Goal: Find specific page/section: Find specific page/section

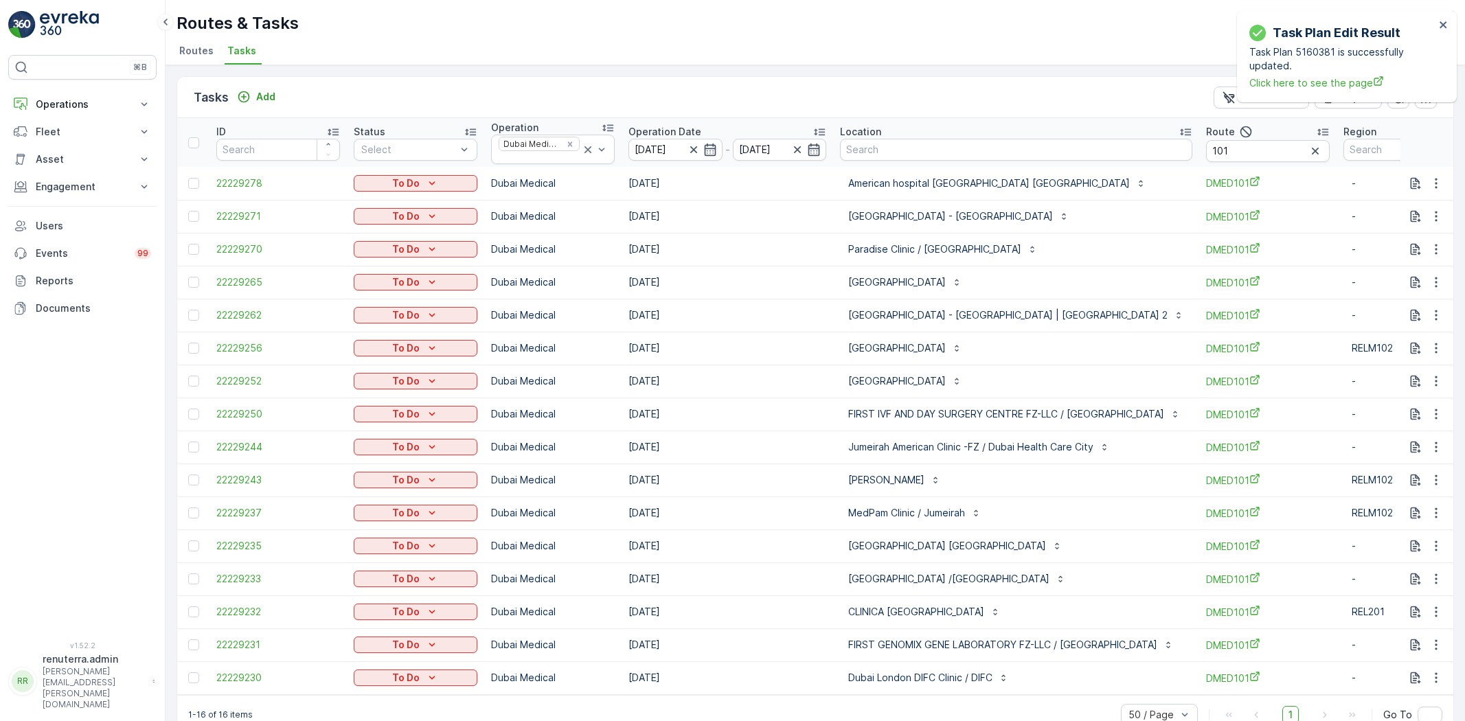
click at [122, 104] on p "Operations" at bounding box center [82, 105] width 93 height 14
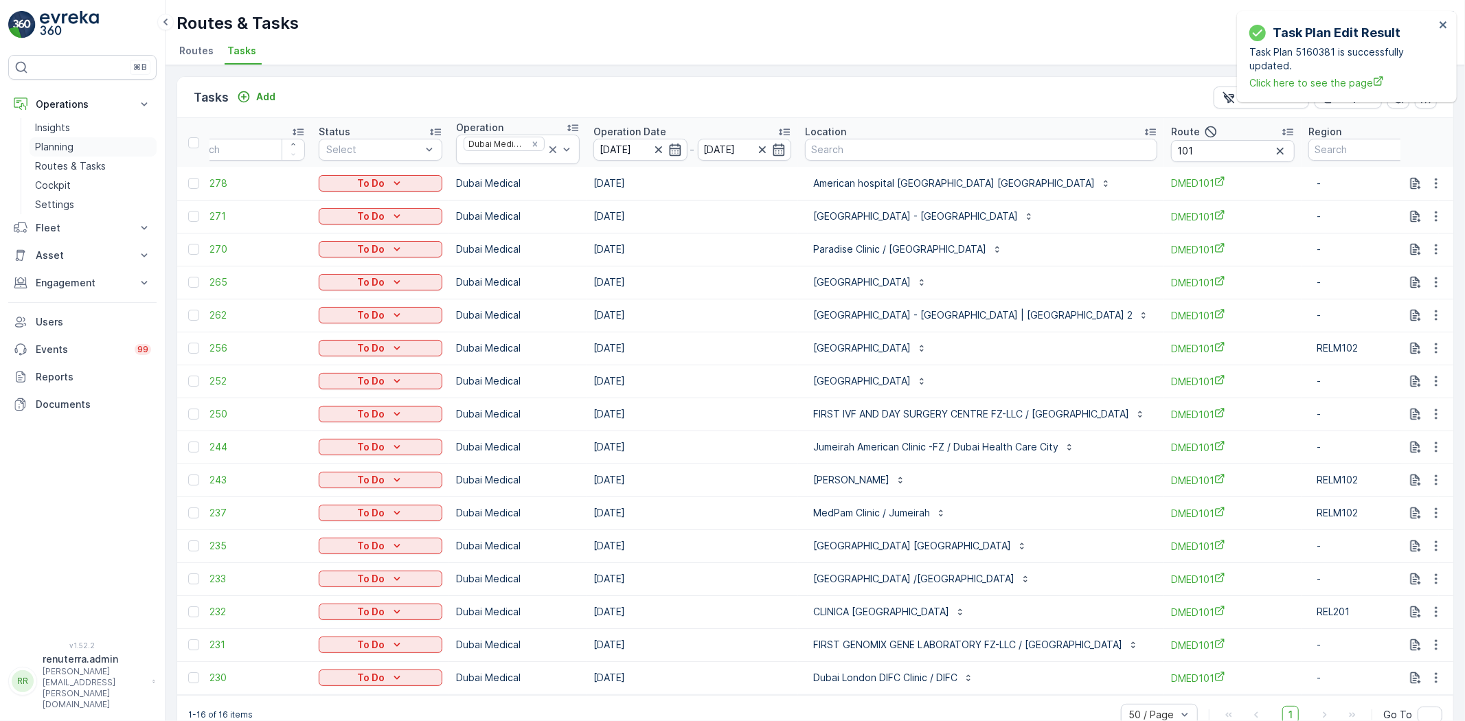
drag, startPoint x: 80, startPoint y: 146, endPoint x: 154, endPoint y: 149, distance: 73.5
click at [80, 146] on link "Planning" at bounding box center [93, 146] width 127 height 19
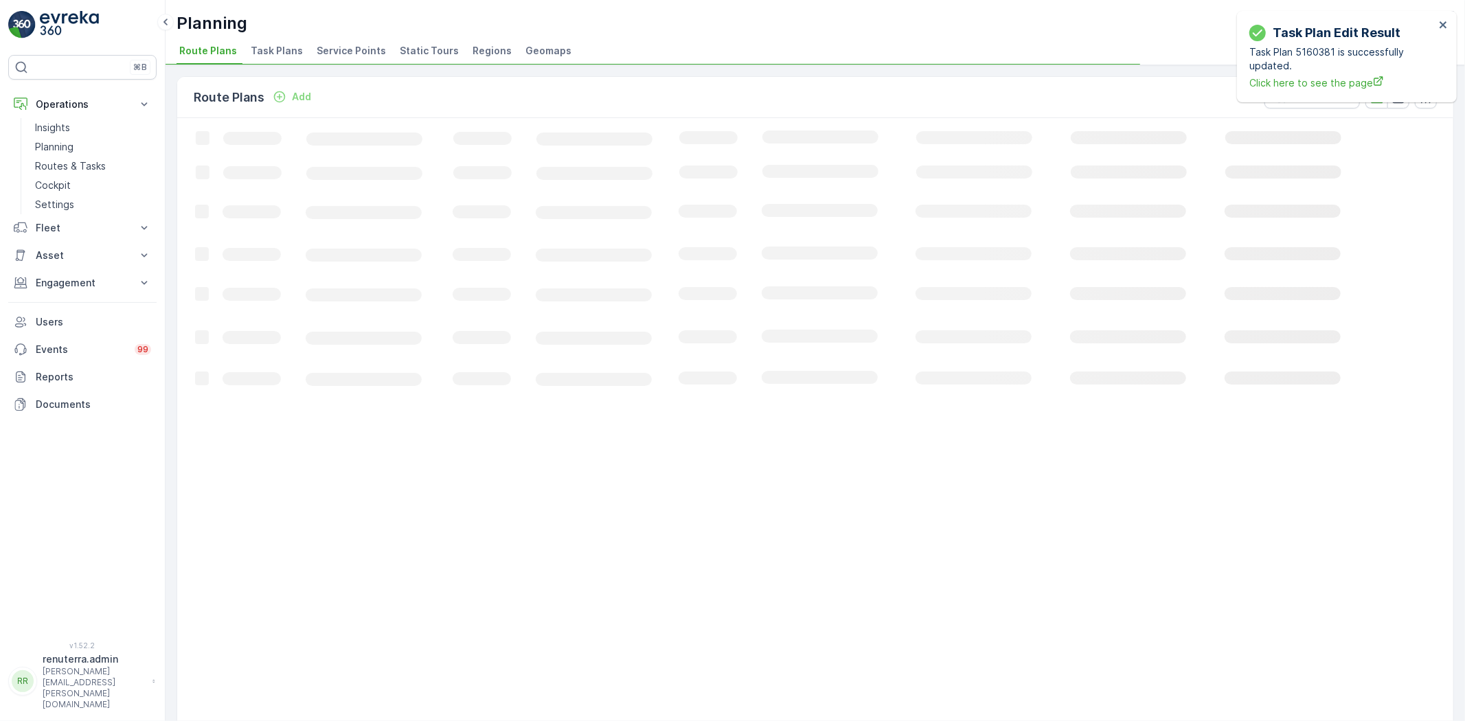
click at [354, 56] on span "Service Points" at bounding box center [351, 51] width 69 height 14
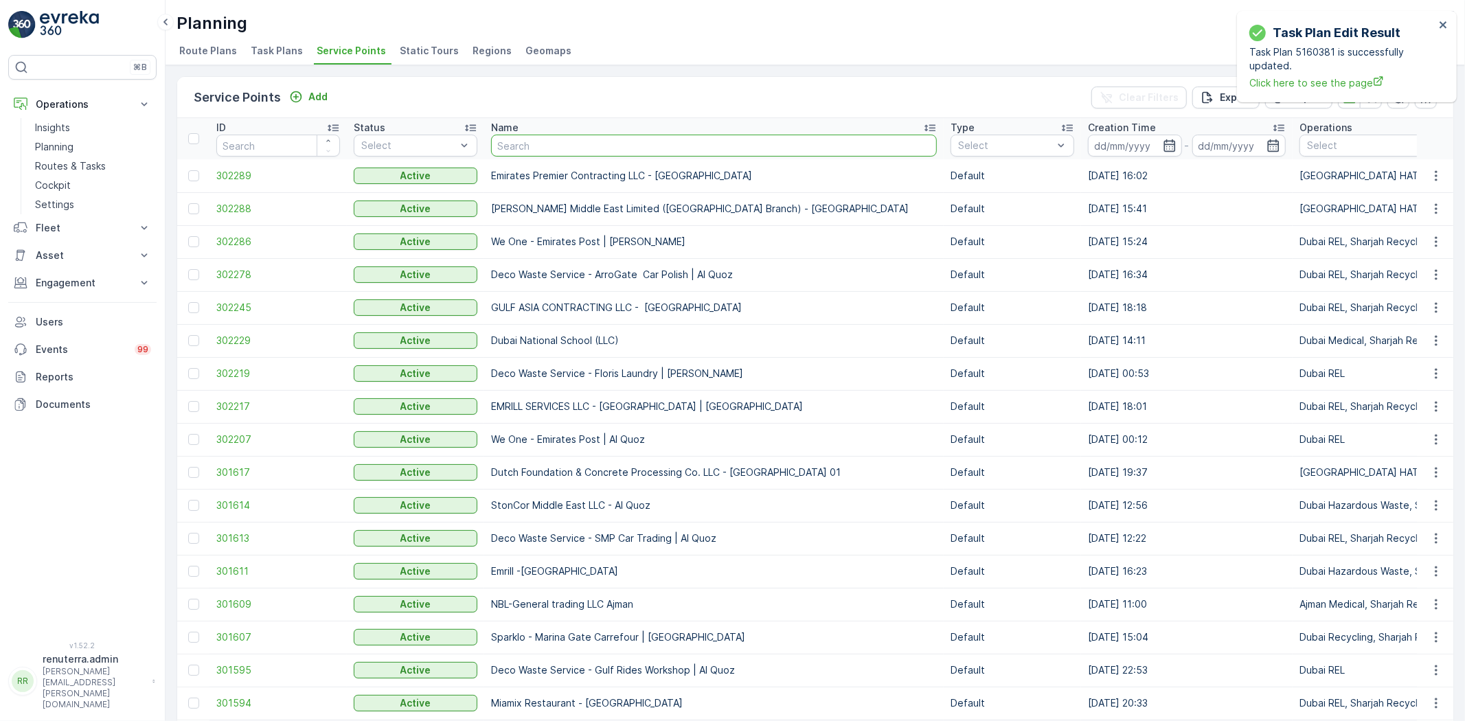
click at [551, 139] on input "text" at bounding box center [714, 146] width 446 height 22
type input "jvc"
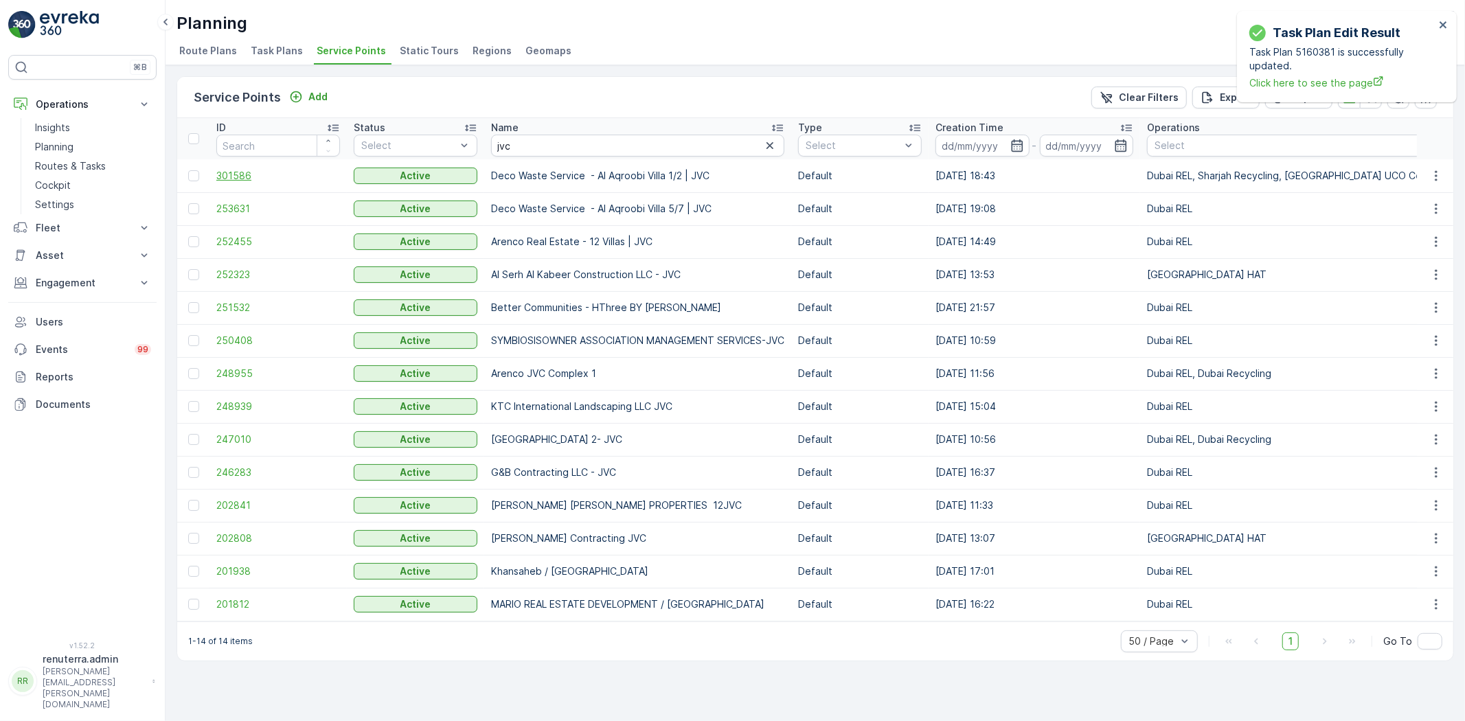
click at [231, 169] on span "301586" at bounding box center [278, 176] width 124 height 14
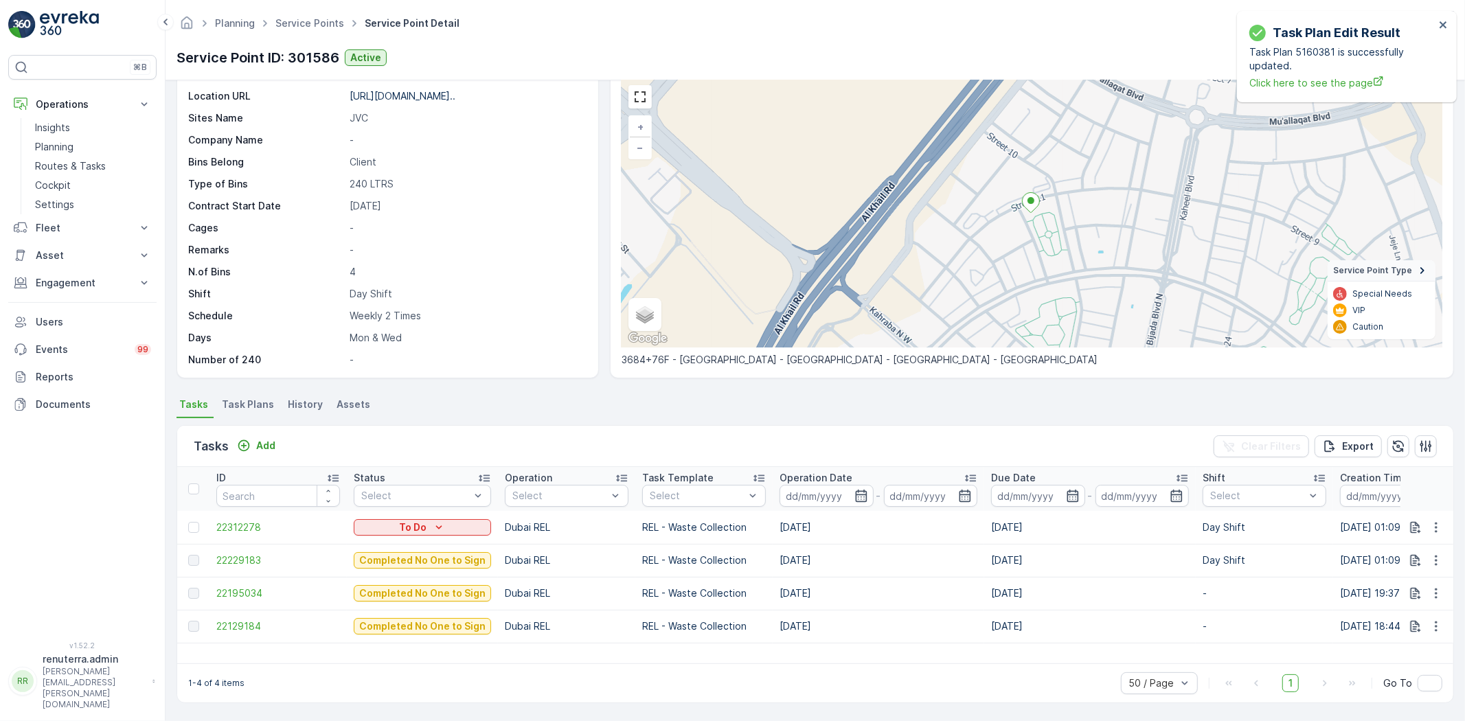
scroll to position [56, 0]
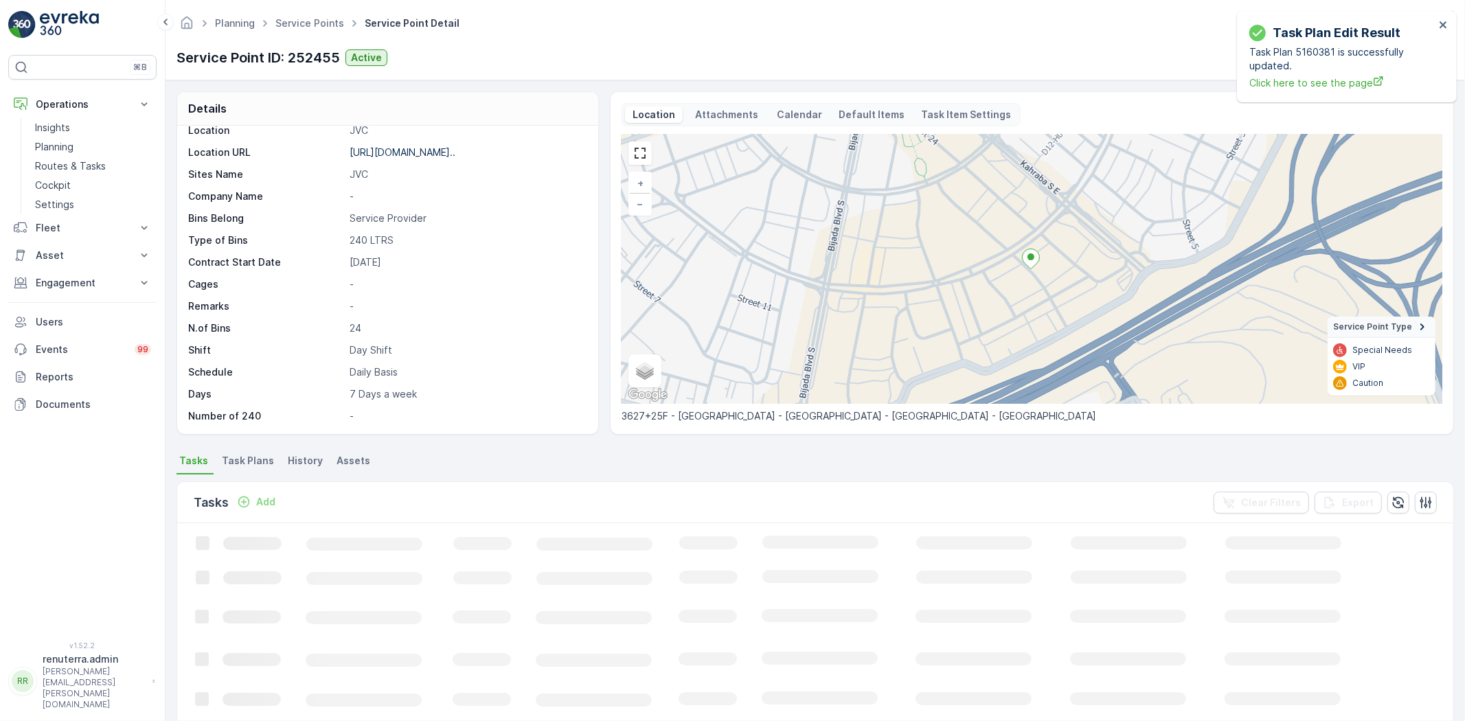
scroll to position [76, 0]
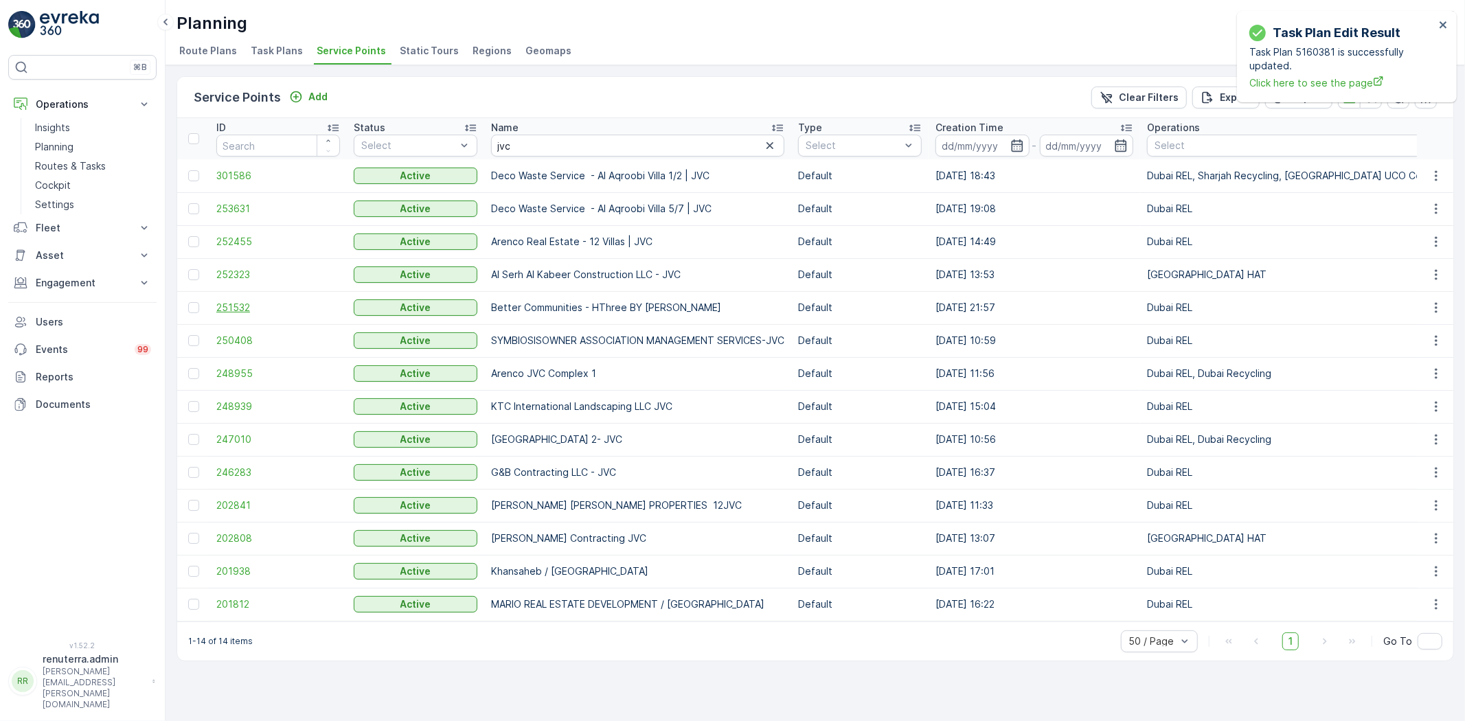
click at [234, 306] on span "251532" at bounding box center [278, 308] width 124 height 14
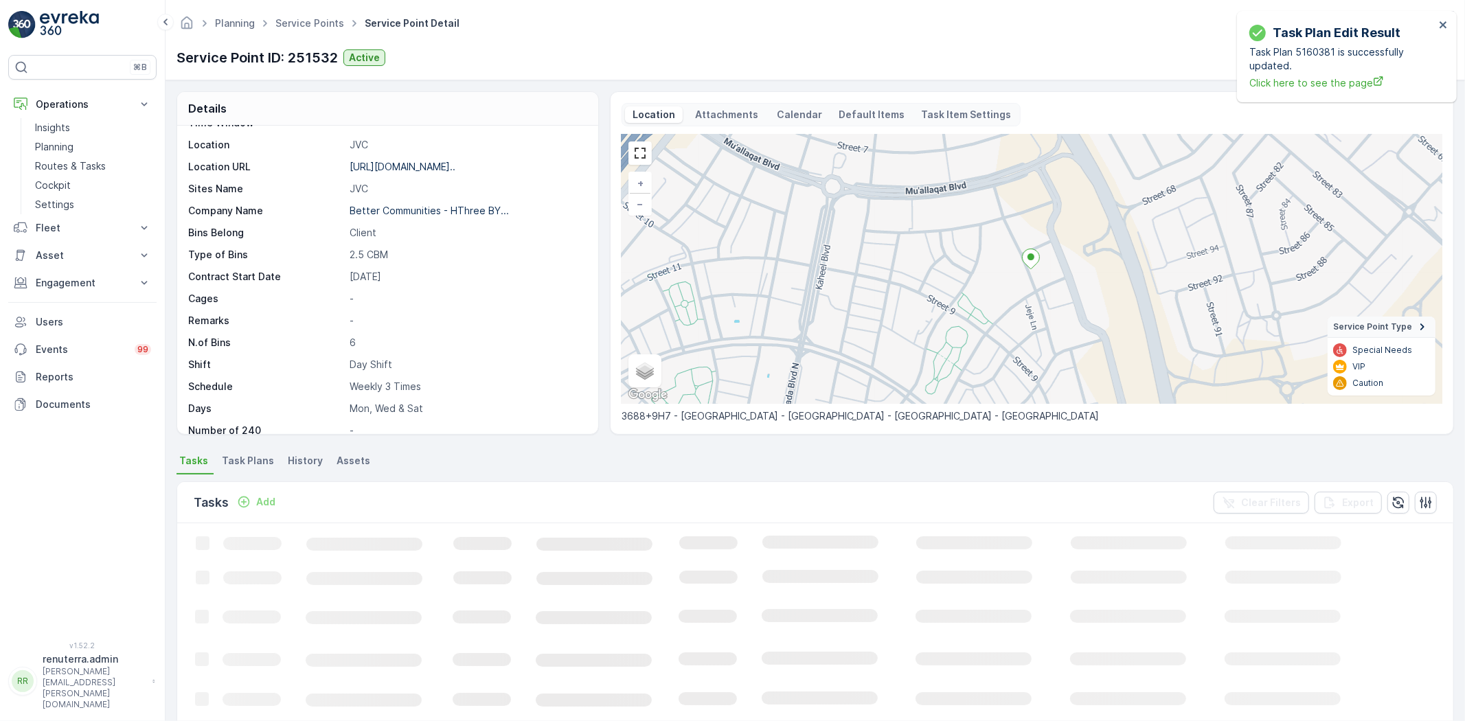
scroll to position [211, 0]
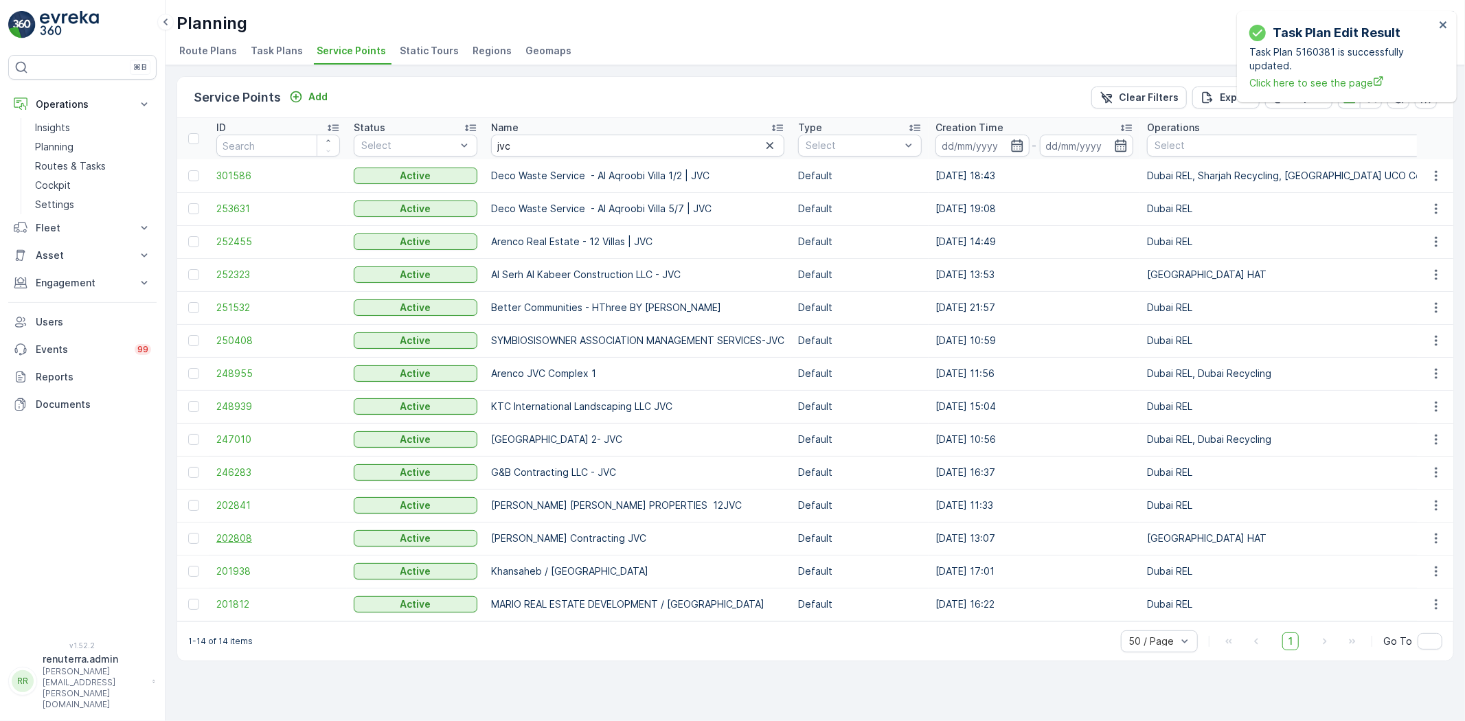
click at [239, 536] on span "202808" at bounding box center [278, 538] width 124 height 14
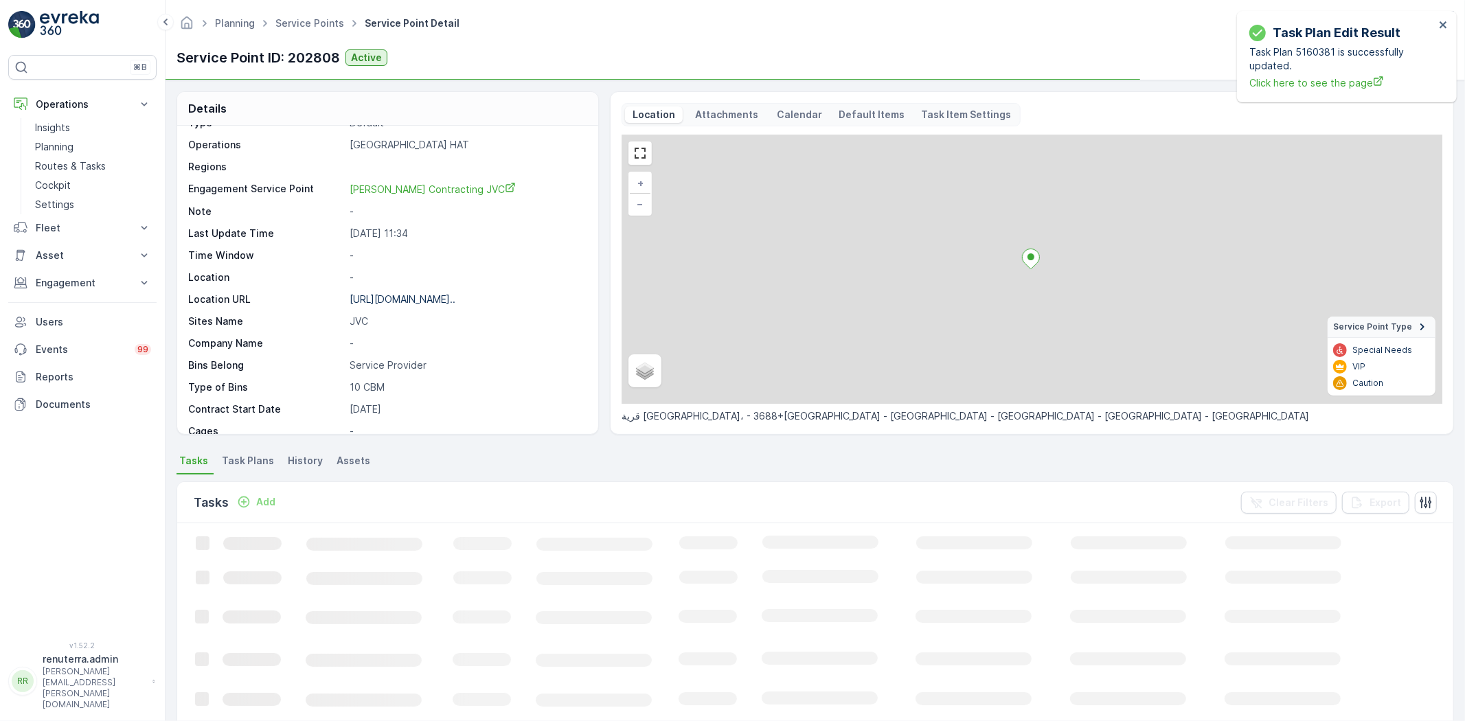
scroll to position [211, 0]
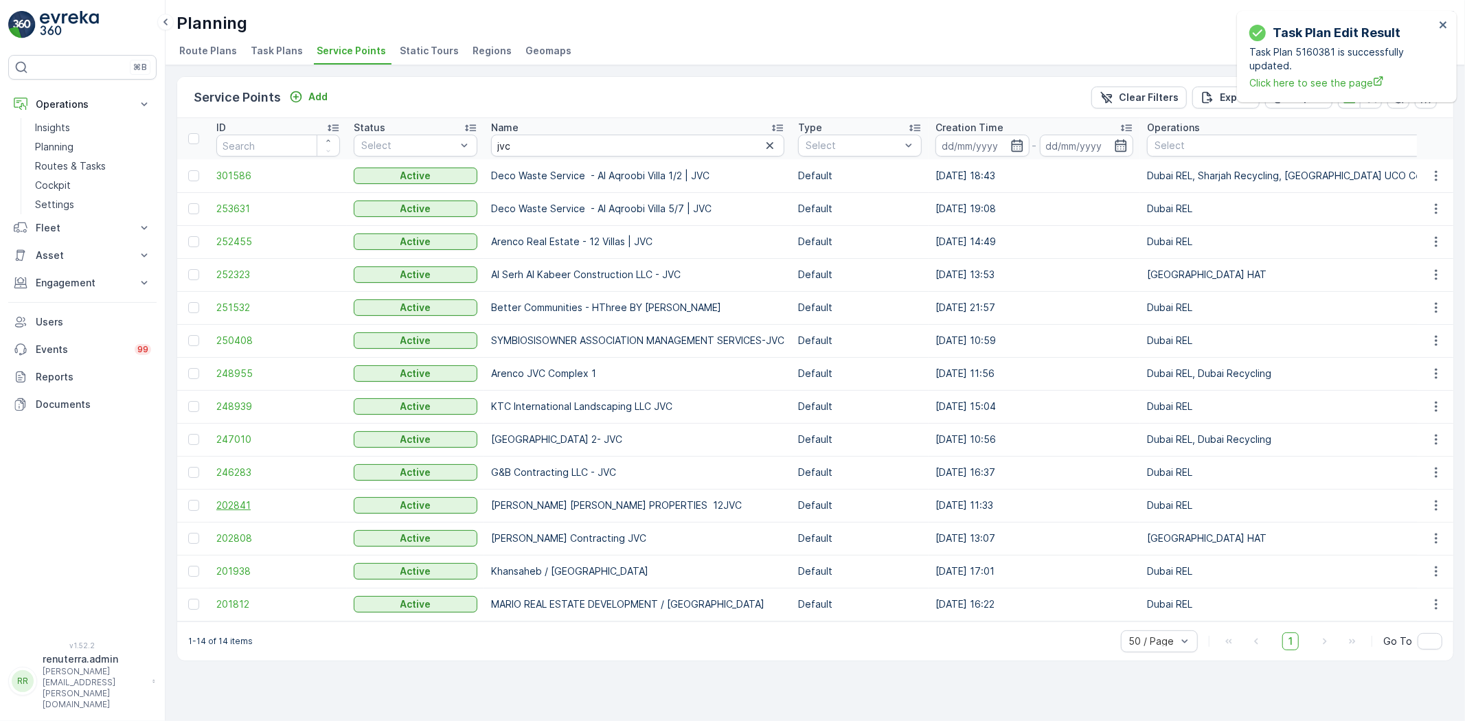
click at [239, 505] on span "202841" at bounding box center [278, 506] width 124 height 14
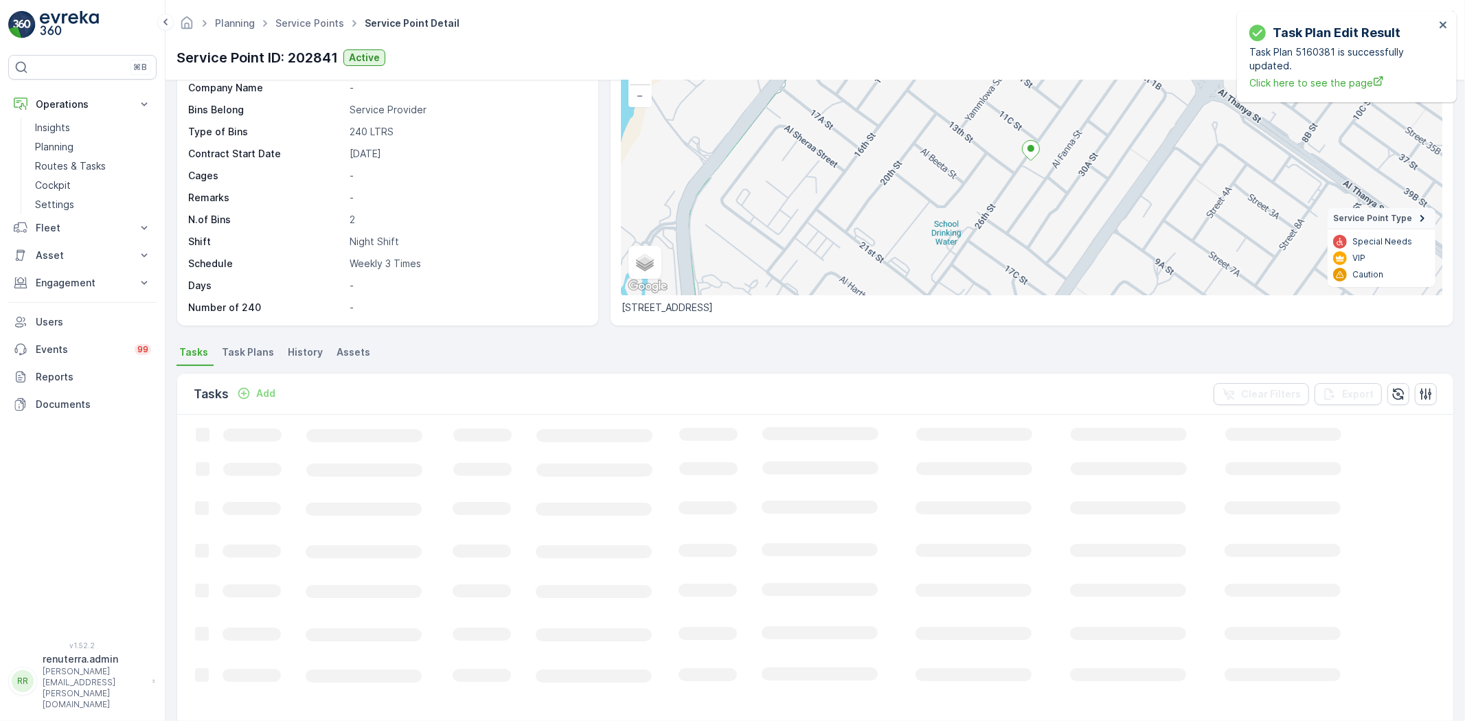
scroll to position [152, 0]
